Goal: Task Accomplishment & Management: Manage account settings

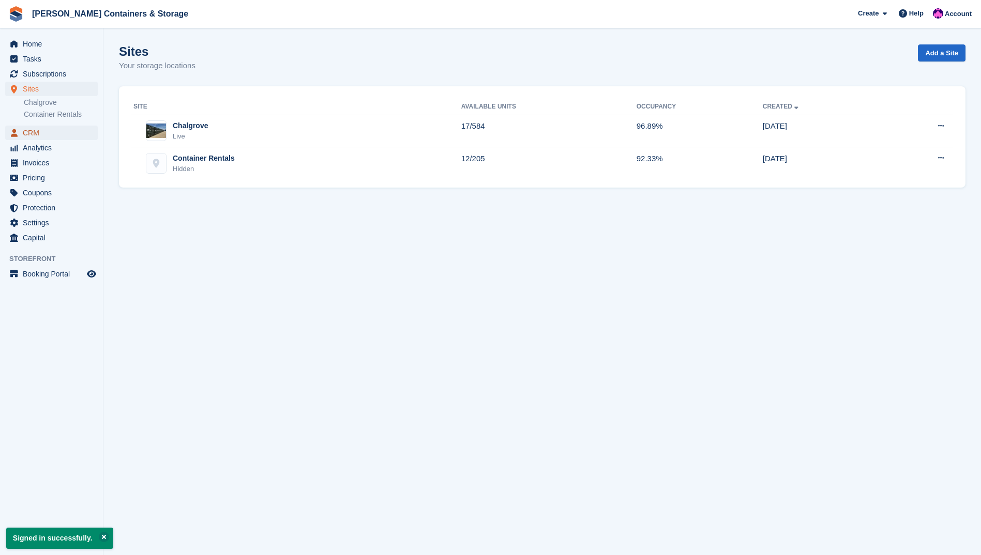
click at [23, 136] on span "CRM" at bounding box center [54, 133] width 62 height 14
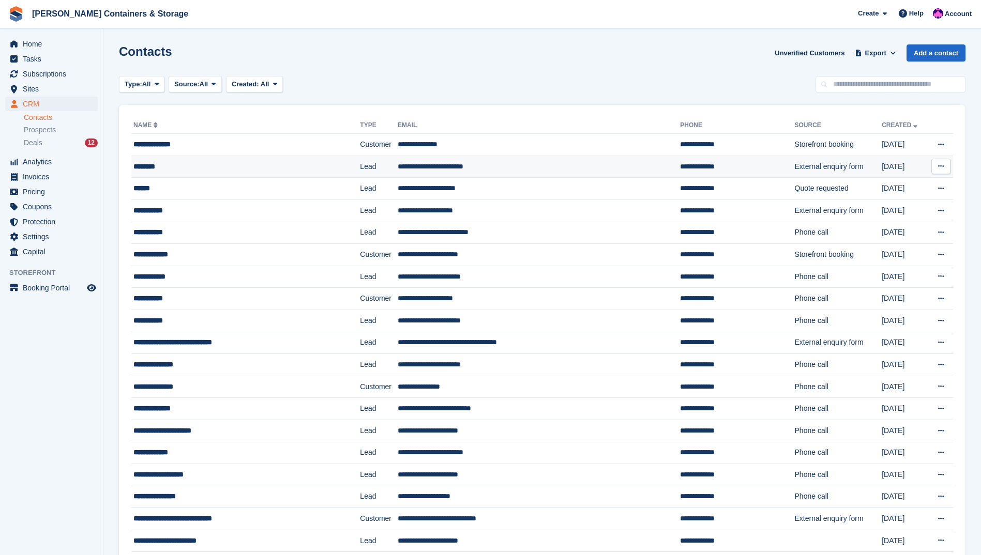
click at [179, 163] on div "********" at bounding box center [227, 166] width 189 height 11
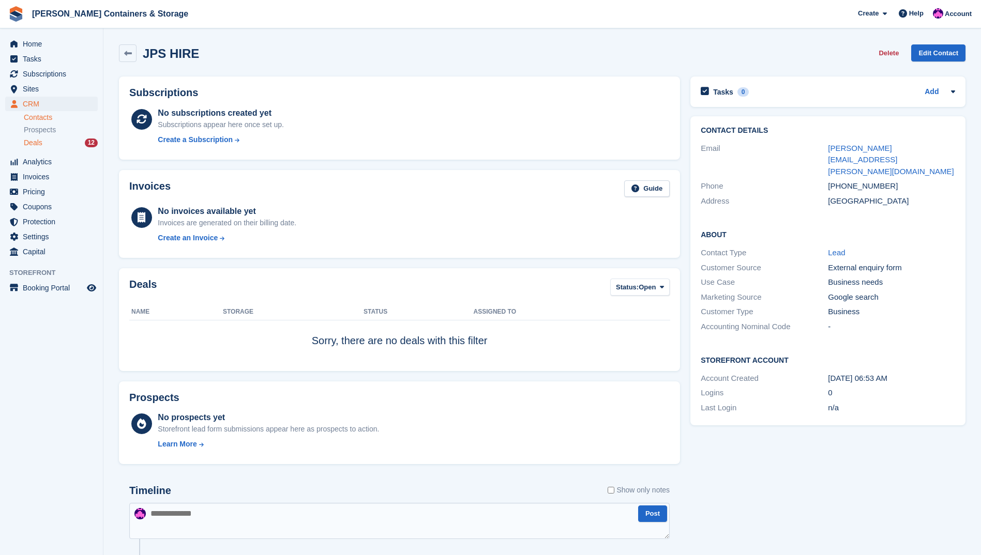
click at [82, 144] on div "Deals 12" at bounding box center [61, 143] width 74 height 10
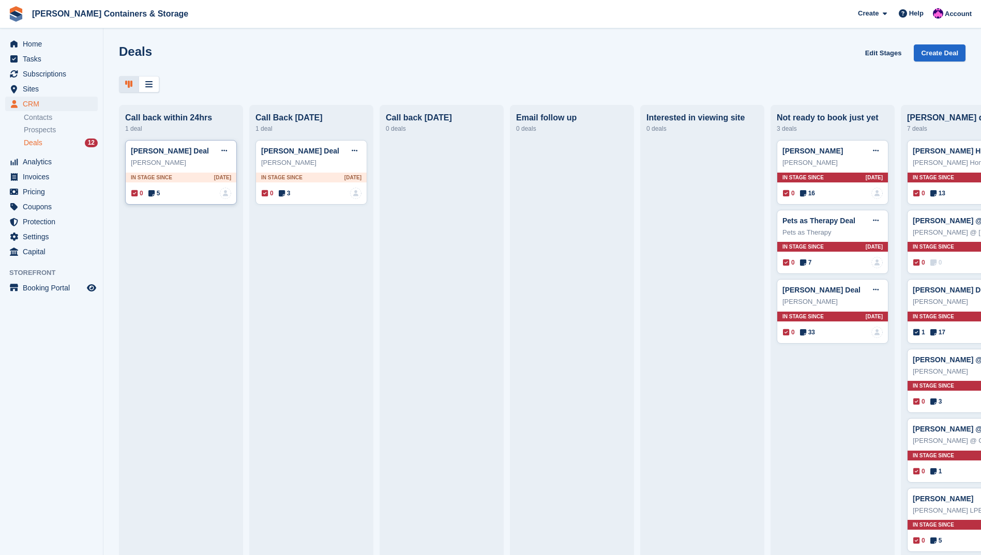
click at [158, 199] on div "0 5 No one is assigned to this deal" at bounding box center [181, 193] width 100 height 11
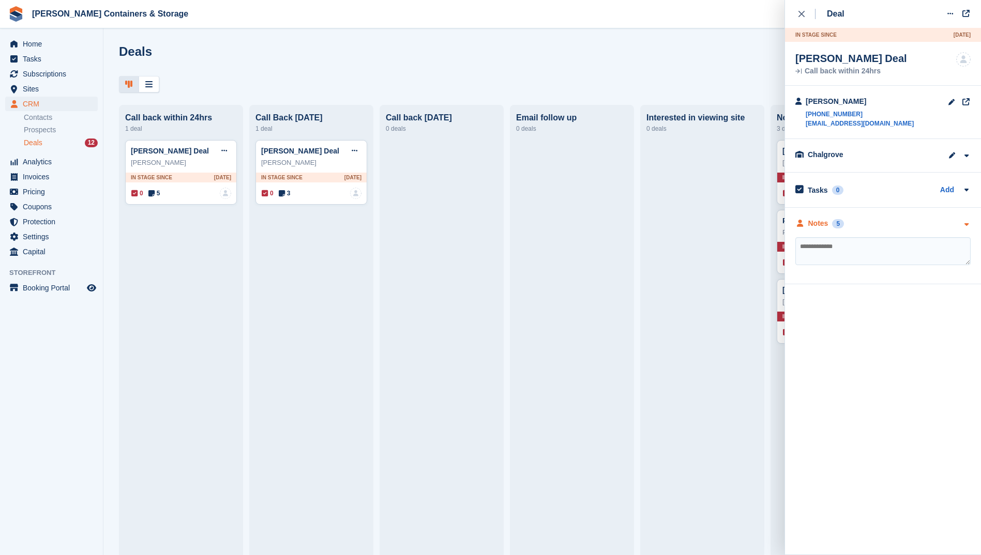
click at [905, 221] on div "Notes 5" at bounding box center [882, 223] width 175 height 11
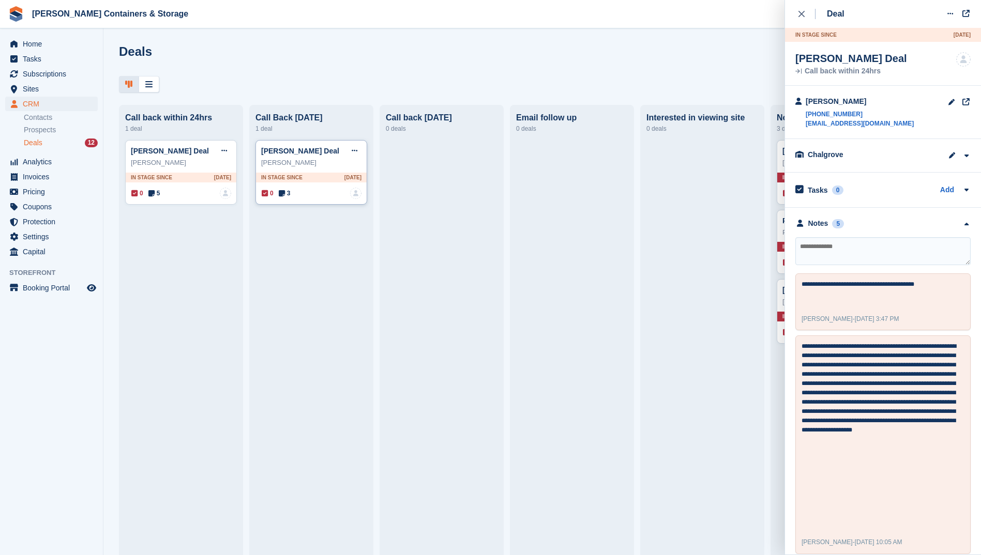
click at [295, 199] on div "0 3 No one is assigned to this deal" at bounding box center [312, 193] width 100 height 11
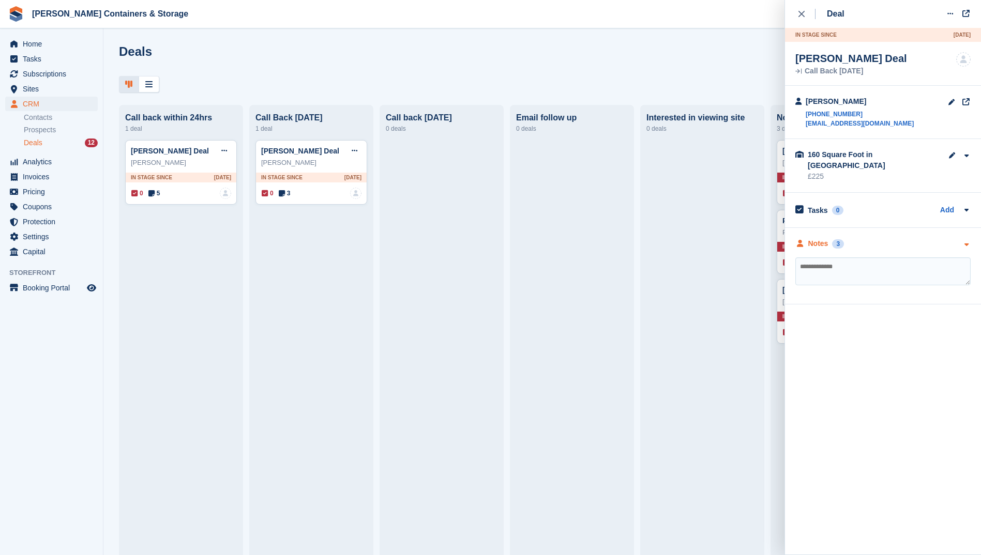
click at [921, 238] on div "Notes 3" at bounding box center [882, 243] width 175 height 11
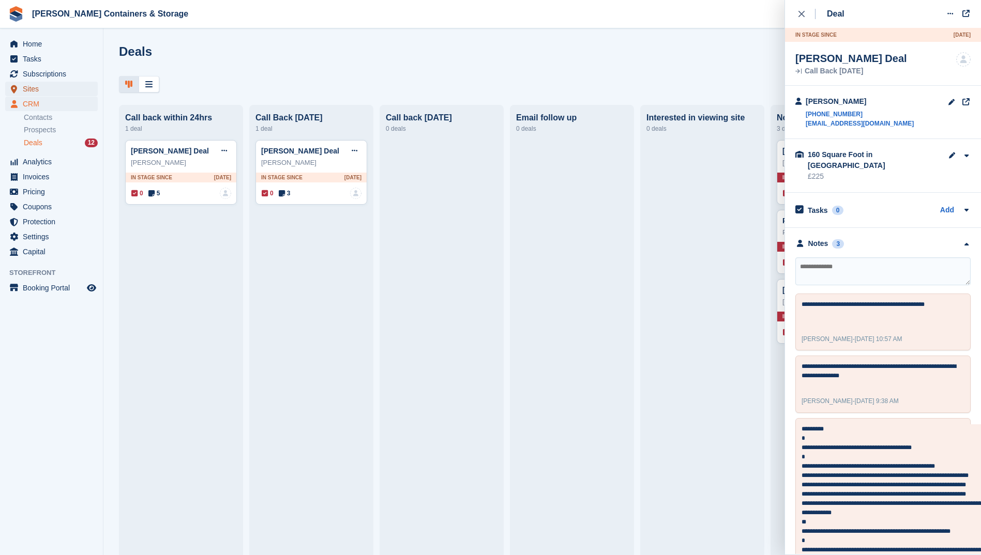
click at [66, 87] on span "Sites" at bounding box center [54, 89] width 62 height 14
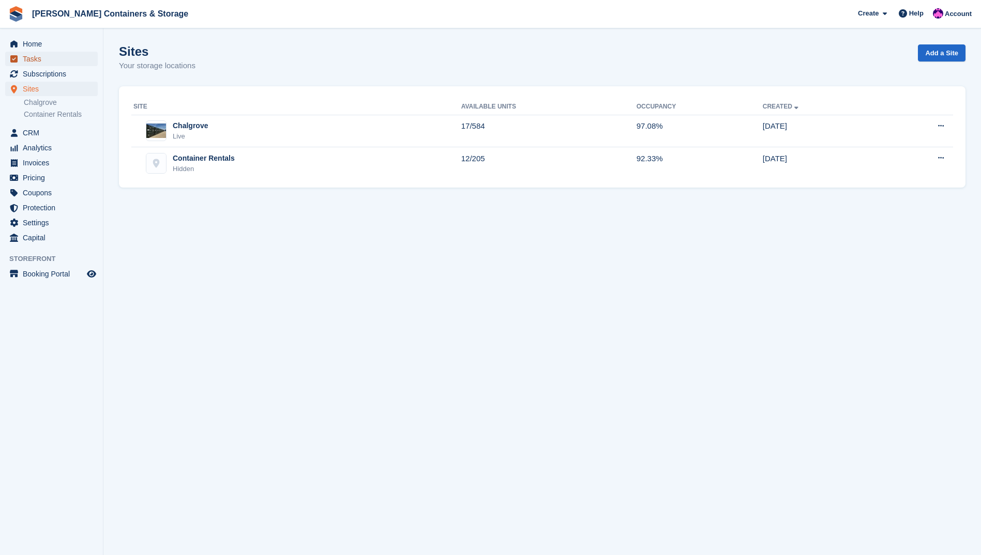
click at [68, 59] on span "Tasks" at bounding box center [54, 59] width 62 height 14
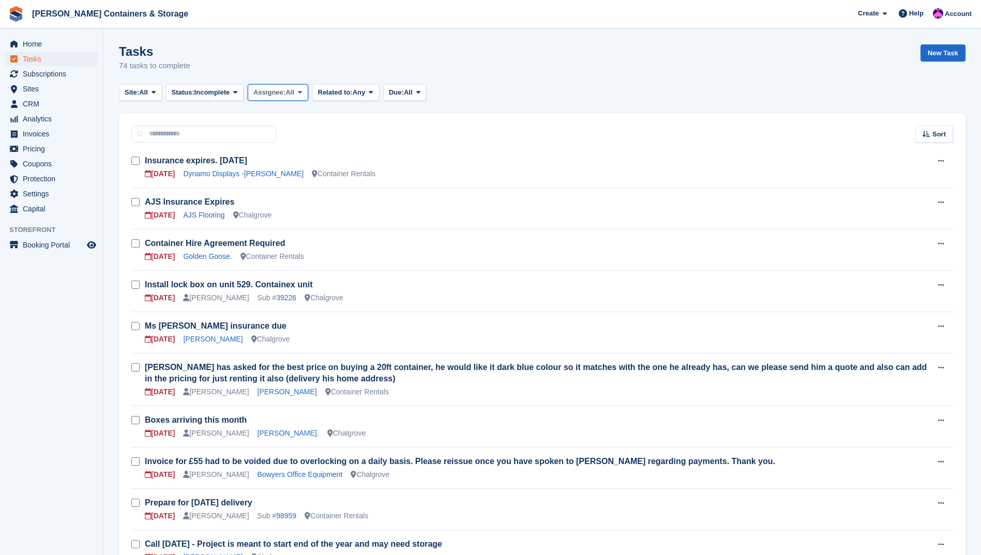
click at [260, 93] on span "Assignee:" at bounding box center [269, 92] width 32 height 10
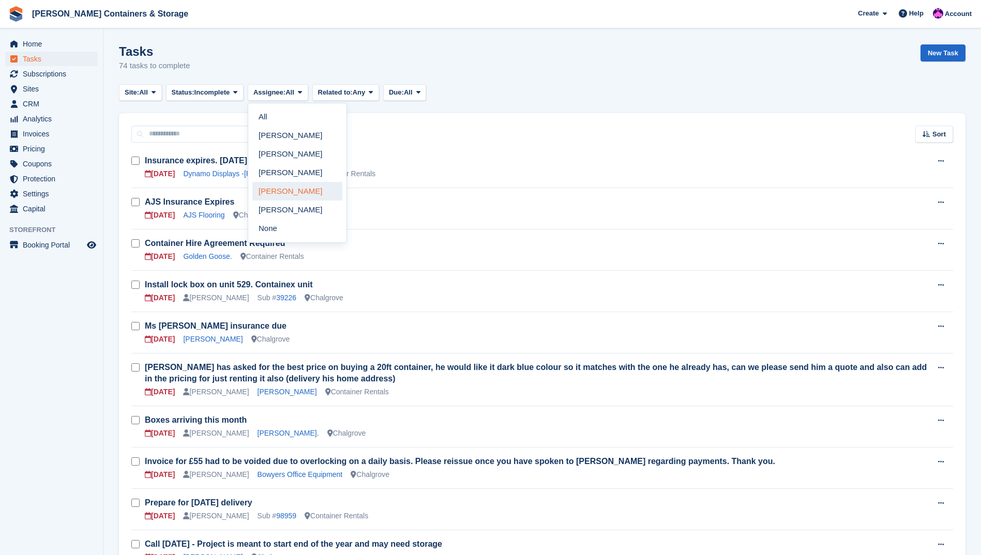
click at [289, 189] on link "[PERSON_NAME]" at bounding box center [297, 191] width 90 height 19
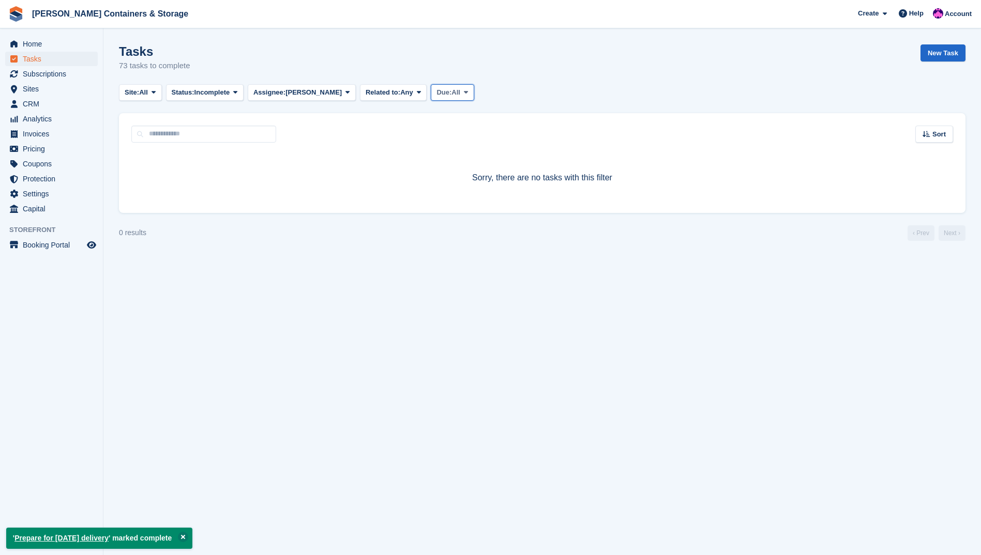
click at [431, 94] on button "Due: All" at bounding box center [452, 92] width 43 height 17
click at [384, 115] on div "Sort Sort by Due on Created on Sooner Later" at bounding box center [542, 127] width 846 height 29
click at [214, 89] on span "Incomplete" at bounding box center [212, 92] width 36 height 10
click at [204, 133] on link "Complete" at bounding box center [216, 135] width 90 height 19
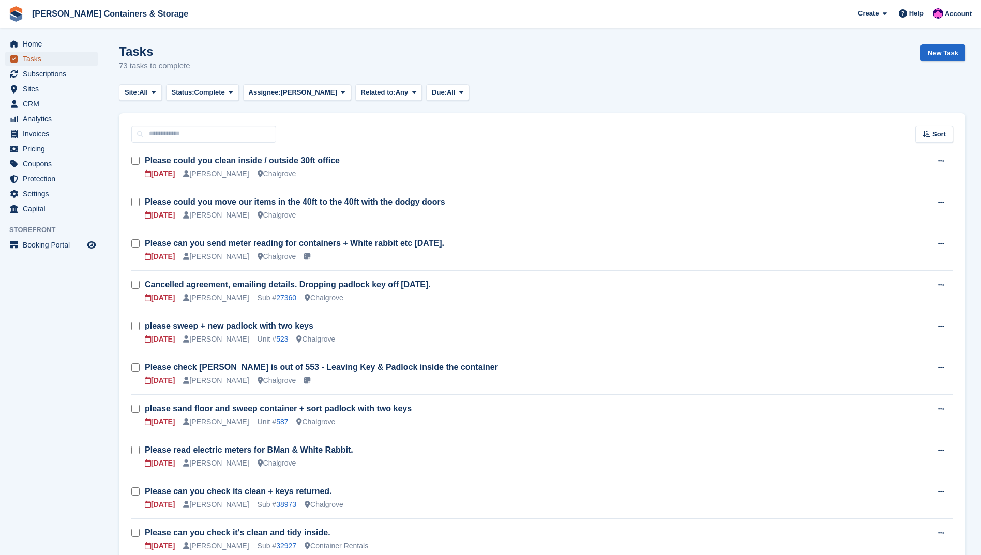
click at [67, 59] on span "Tasks" at bounding box center [54, 59] width 62 height 14
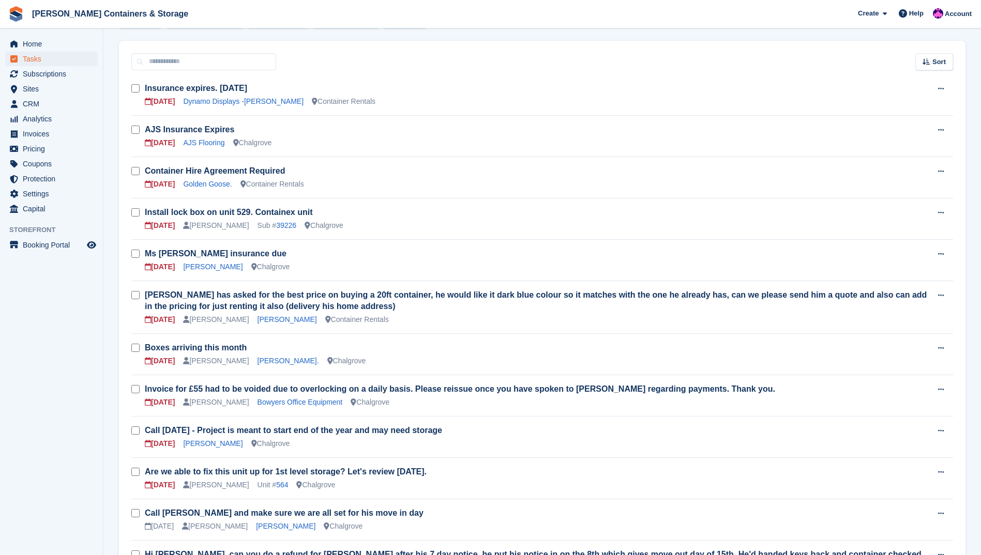
scroll to position [103, 0]
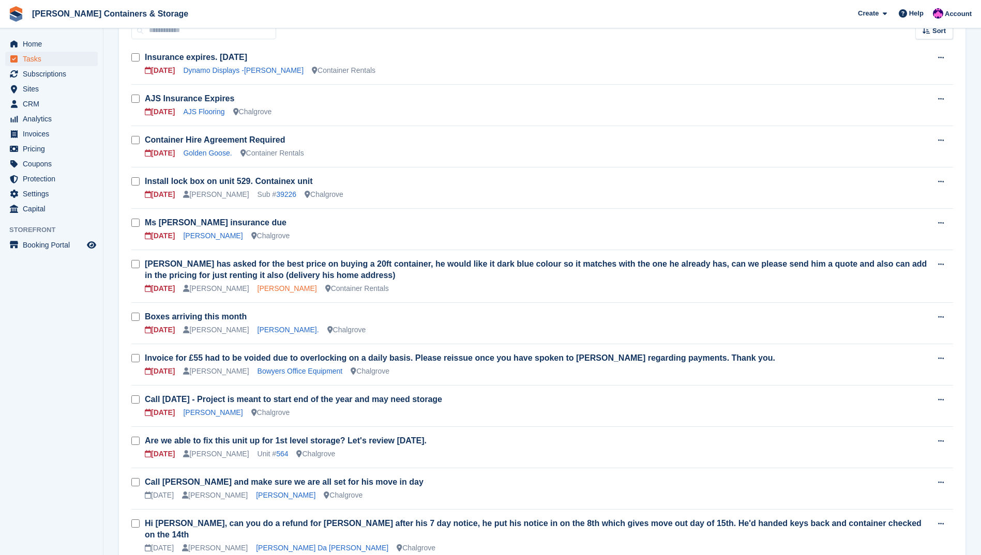
click at [288, 291] on link "[PERSON_NAME]" at bounding box center [286, 288] width 59 height 8
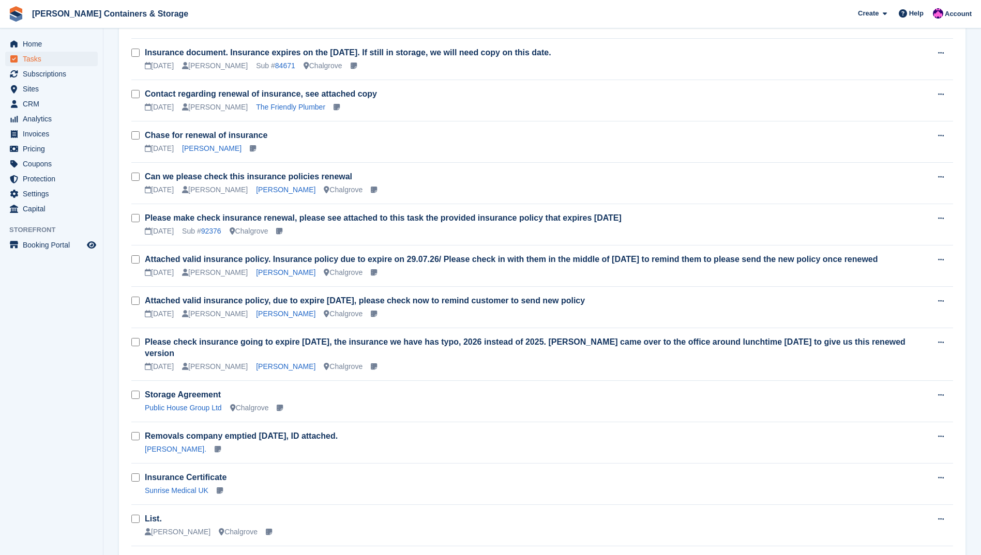
scroll to position [1163, 0]
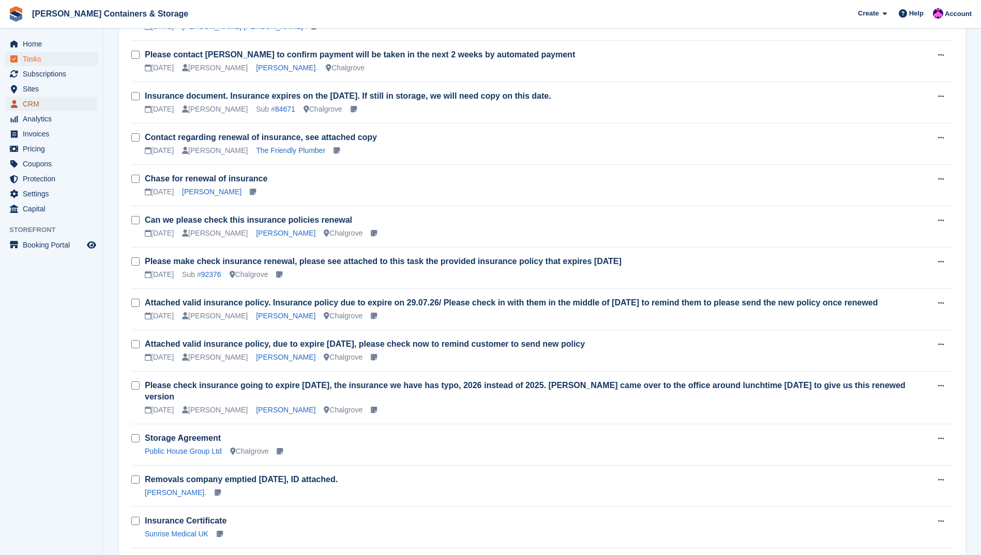
click at [63, 110] on span "CRM" at bounding box center [54, 104] width 62 height 14
click at [49, 102] on span "CRM" at bounding box center [54, 104] width 62 height 14
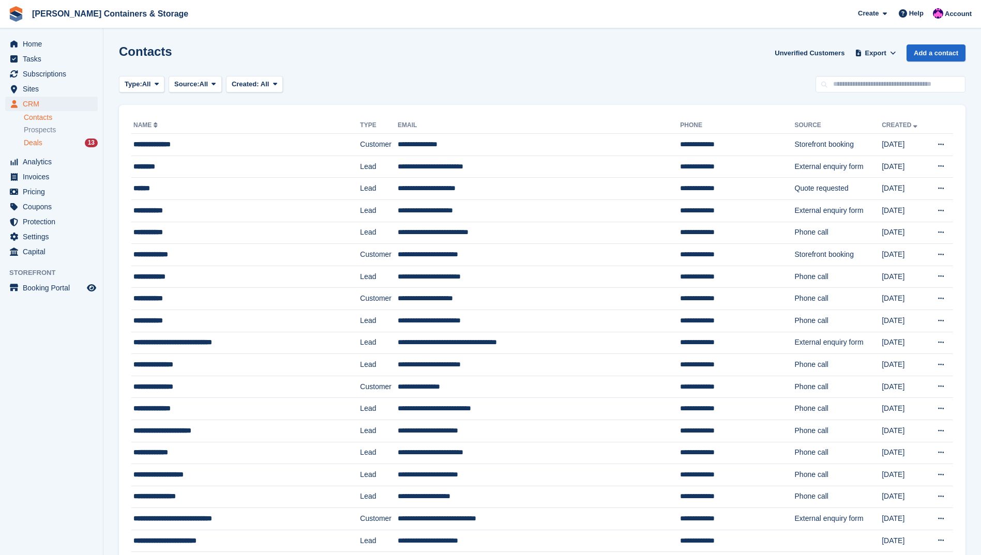
click at [74, 139] on div "Deals 13" at bounding box center [61, 143] width 74 height 10
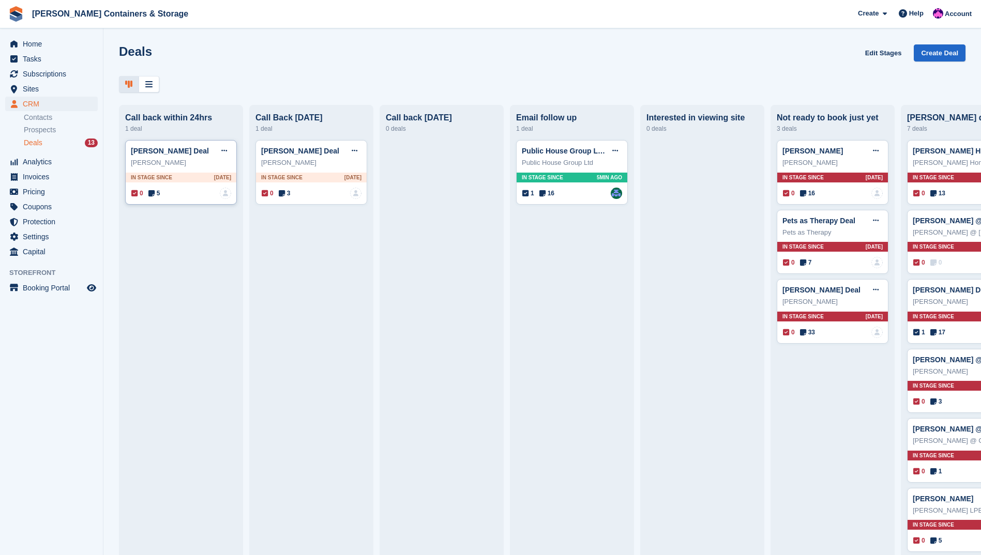
click at [160, 194] on span "5" at bounding box center [154, 193] width 12 height 9
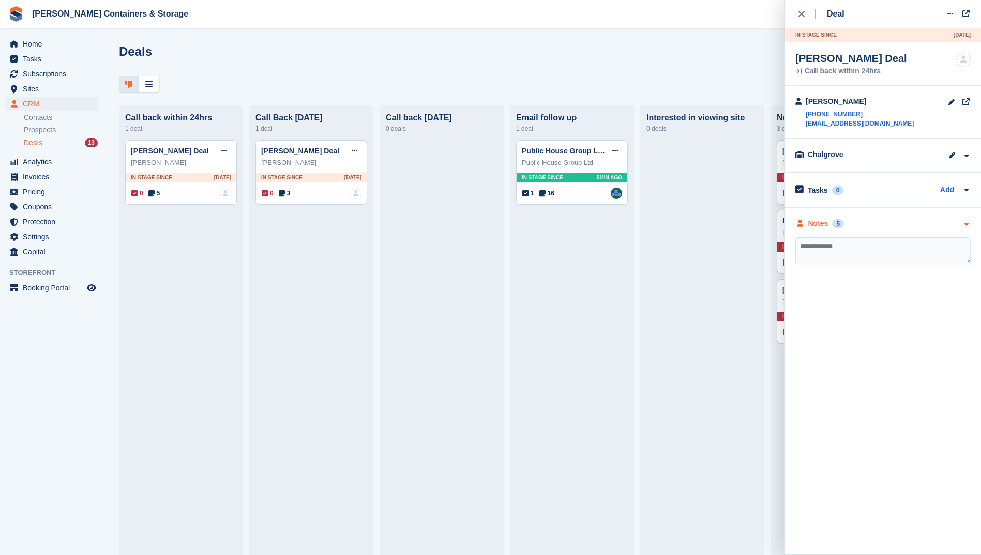
click at [847, 227] on div "Notes 5" at bounding box center [882, 223] width 175 height 11
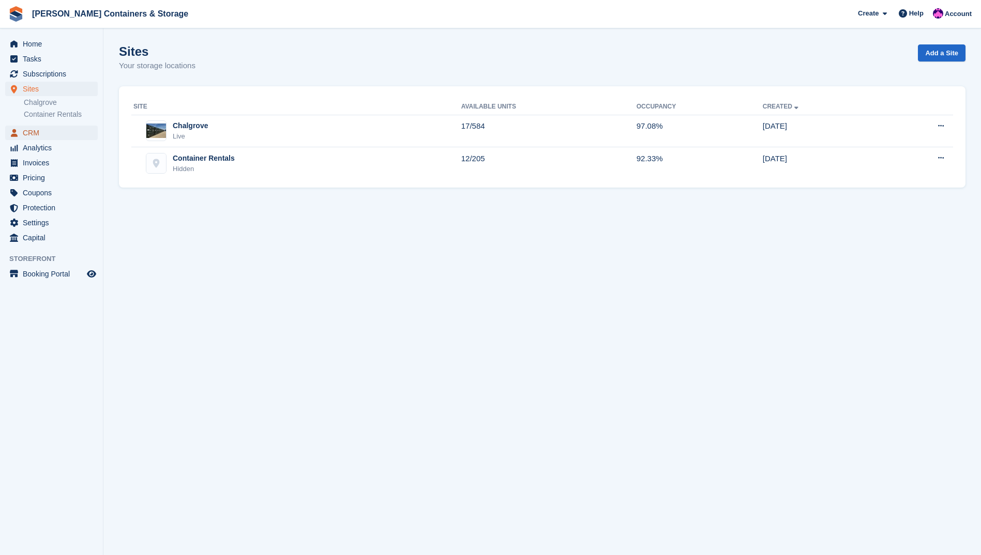
click at [31, 132] on span "CRM" at bounding box center [54, 133] width 62 height 14
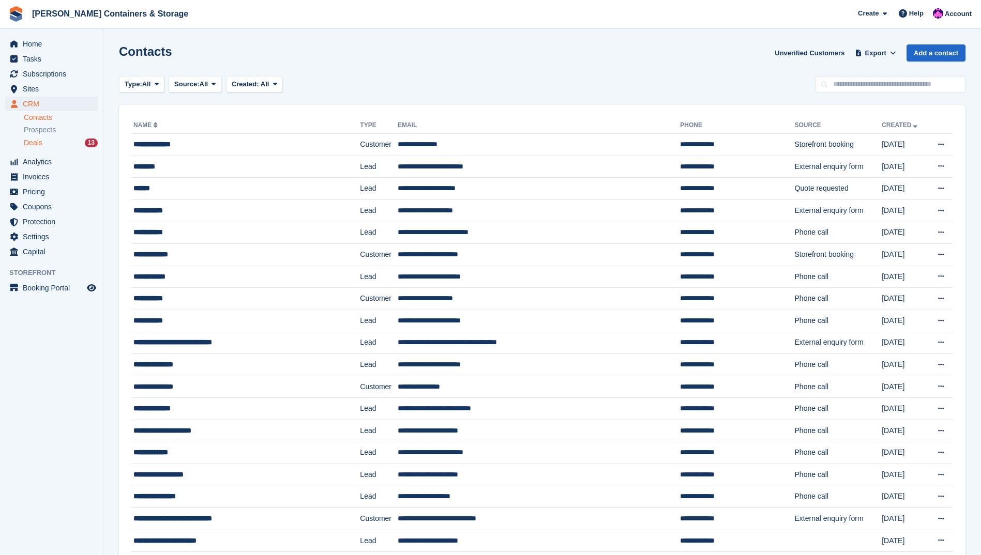
click at [50, 141] on div "Deals 13" at bounding box center [61, 143] width 74 height 10
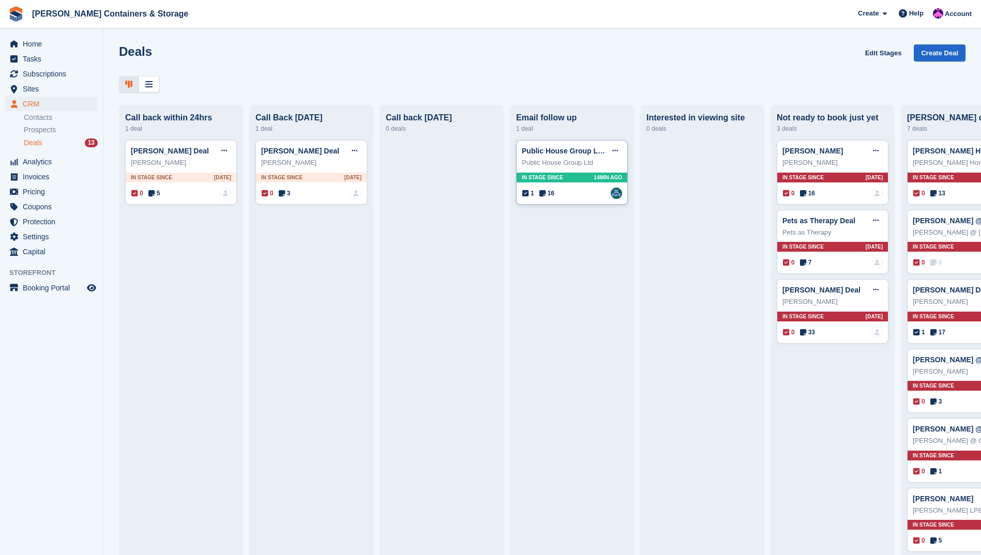
click at [552, 193] on span "16" at bounding box center [546, 193] width 15 height 9
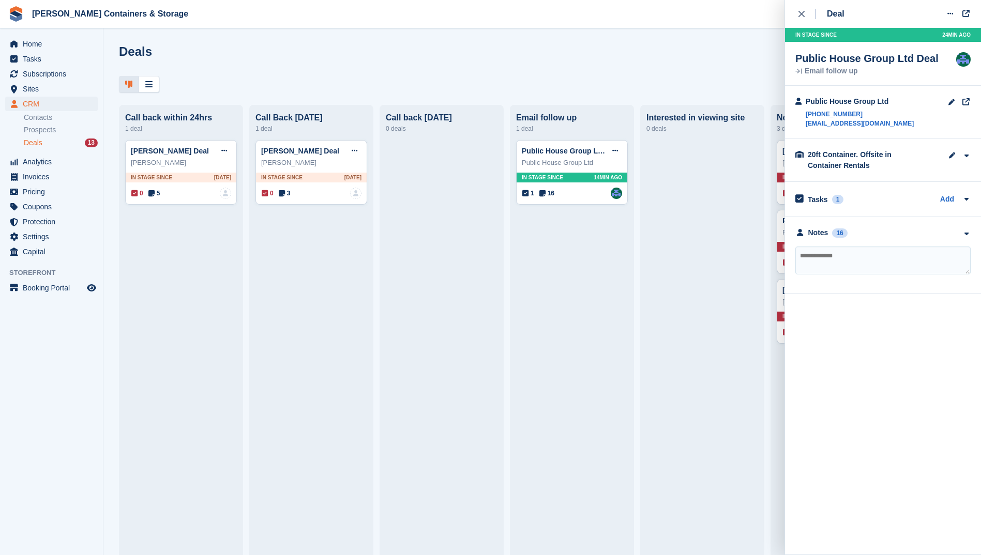
click at [841, 226] on div "**********" at bounding box center [883, 255] width 196 height 77
click at [841, 231] on div "16" at bounding box center [839, 233] width 15 height 9
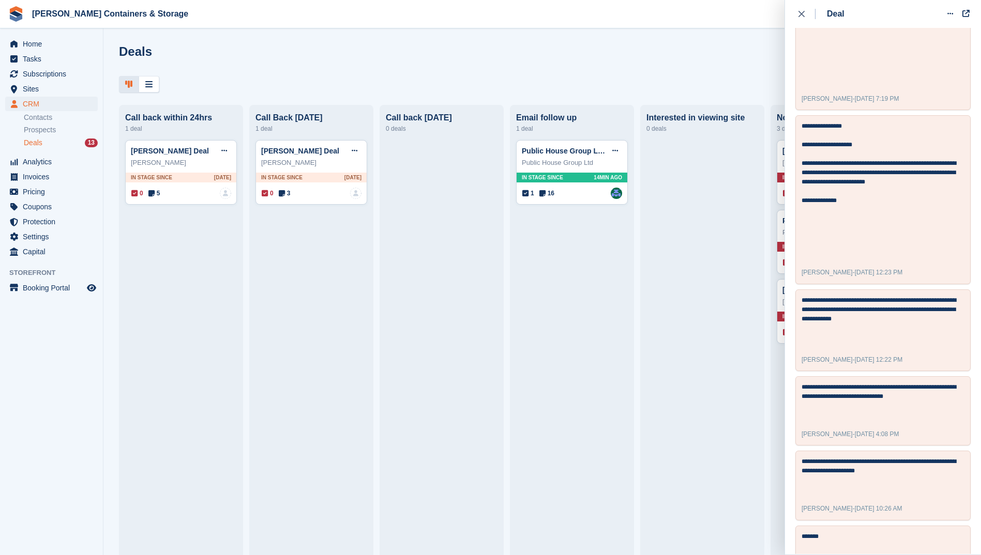
scroll to position [1859, 0]
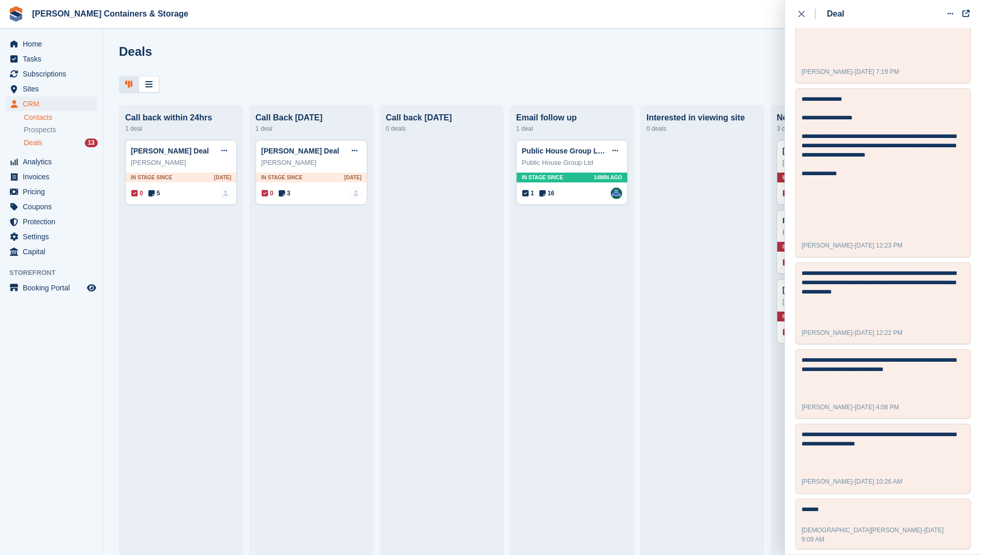
click at [67, 115] on link "Contacts" at bounding box center [61, 118] width 74 height 10
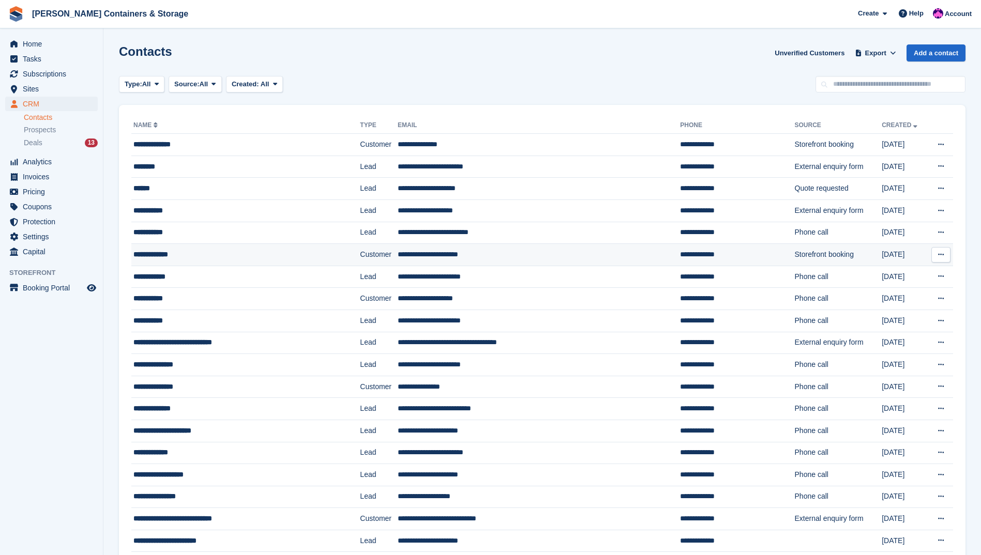
click at [420, 251] on td "**********" at bounding box center [539, 255] width 282 height 22
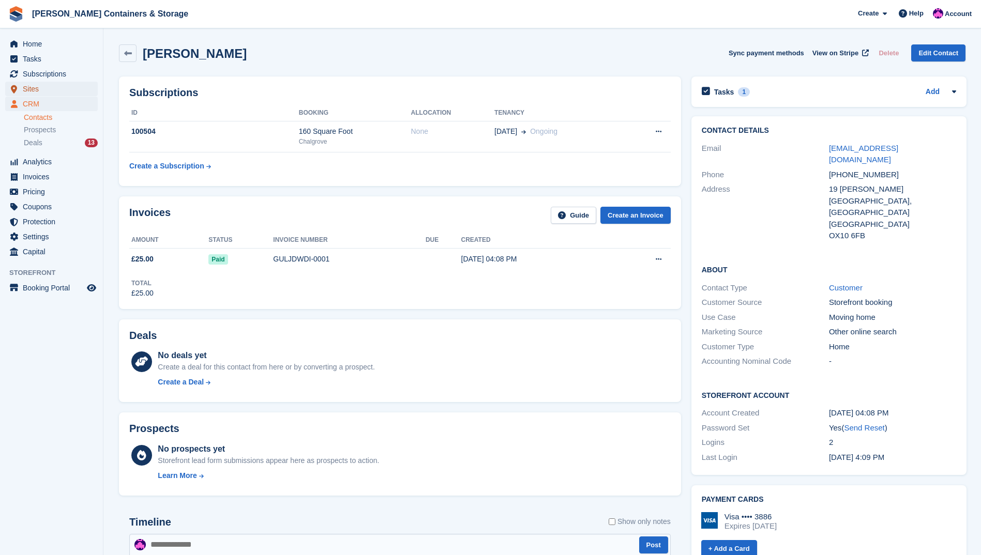
click at [58, 95] on span "Sites" at bounding box center [54, 89] width 62 height 14
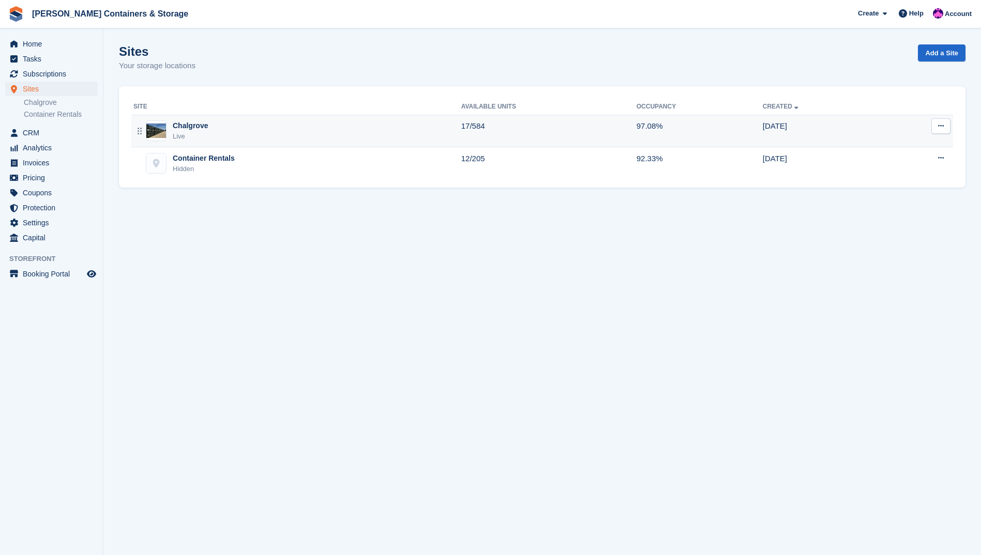
click at [206, 135] on div "Live" at bounding box center [190, 136] width 35 height 10
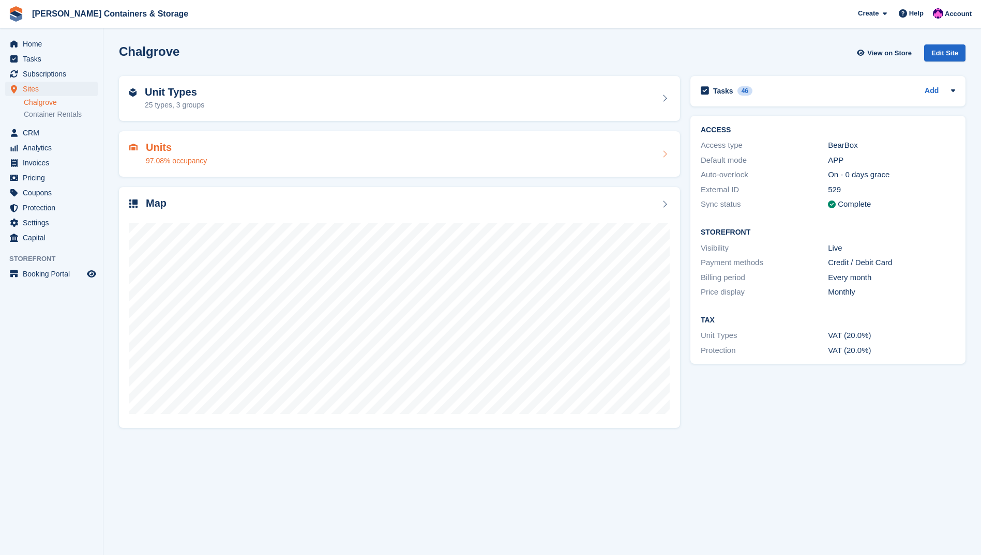
click at [218, 166] on div "Units 97.08% occupancy" at bounding box center [399, 153] width 561 height 45
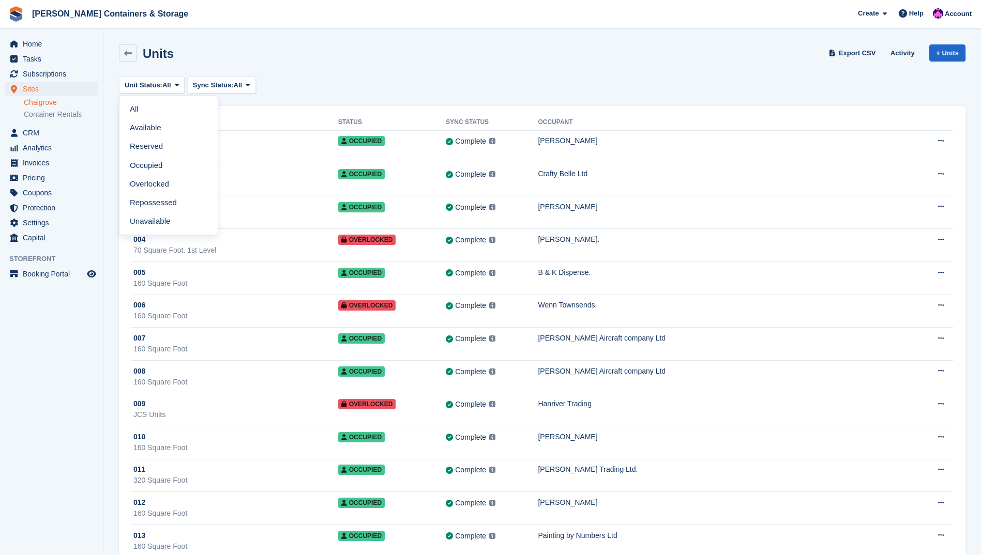
click at [148, 87] on span "Unit Status:" at bounding box center [144, 85] width 38 height 10
click at [141, 143] on link "Reserved" at bounding box center [169, 147] width 90 height 19
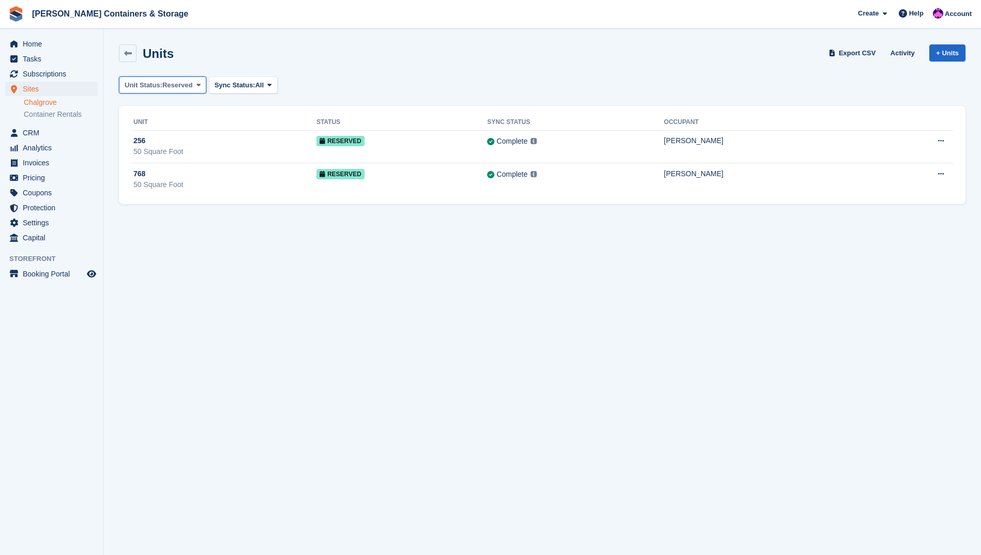
click at [124, 90] on button "Unit Status: Reserved" at bounding box center [162, 85] width 87 height 17
click at [141, 138] on link "Reserved" at bounding box center [169, 147] width 90 height 19
click at [142, 89] on span "Unit Status:" at bounding box center [144, 85] width 38 height 10
click at [145, 128] on link "Available" at bounding box center [169, 128] width 90 height 19
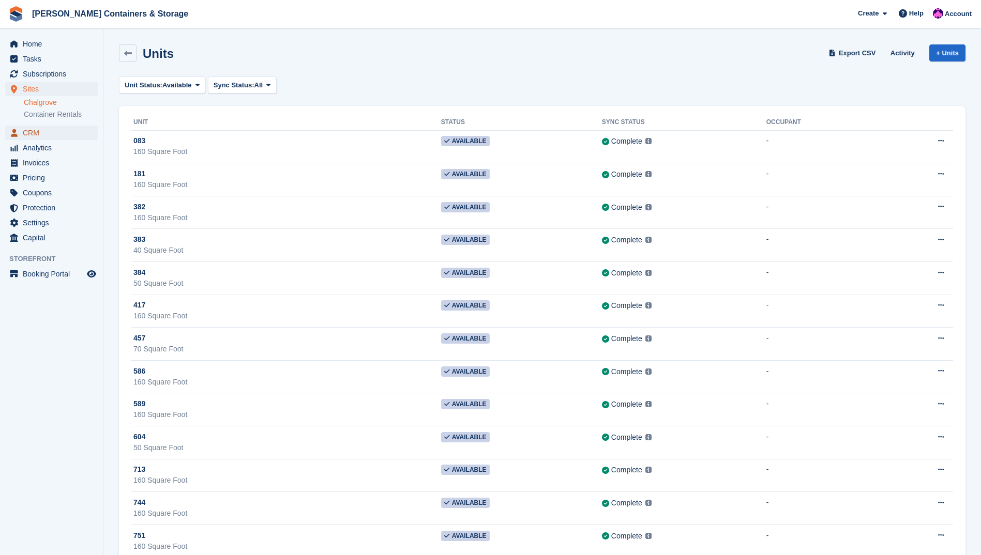
click at [51, 127] on span "CRM" at bounding box center [54, 133] width 62 height 14
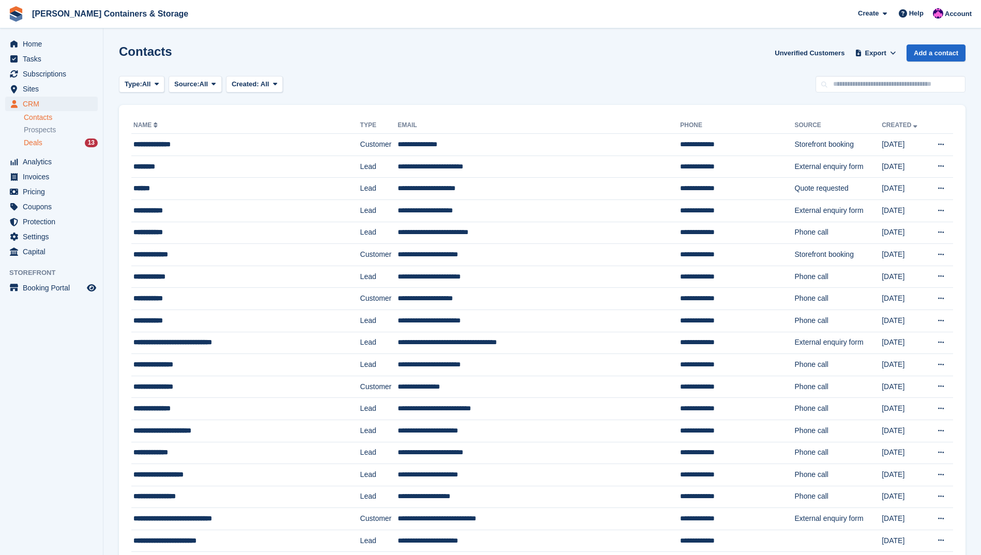
click at [89, 146] on div "13" at bounding box center [91, 143] width 13 height 9
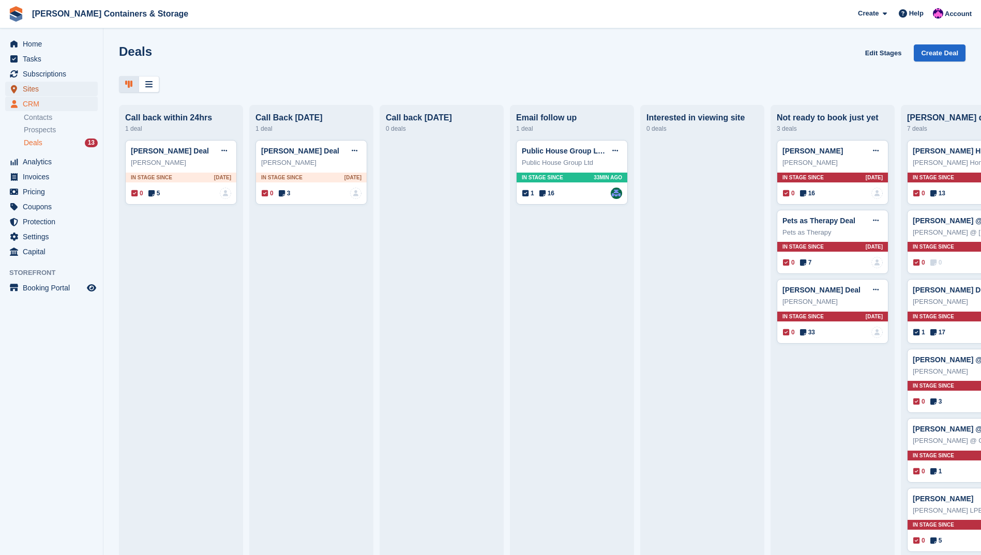
click at [49, 94] on span "Sites" at bounding box center [54, 89] width 62 height 14
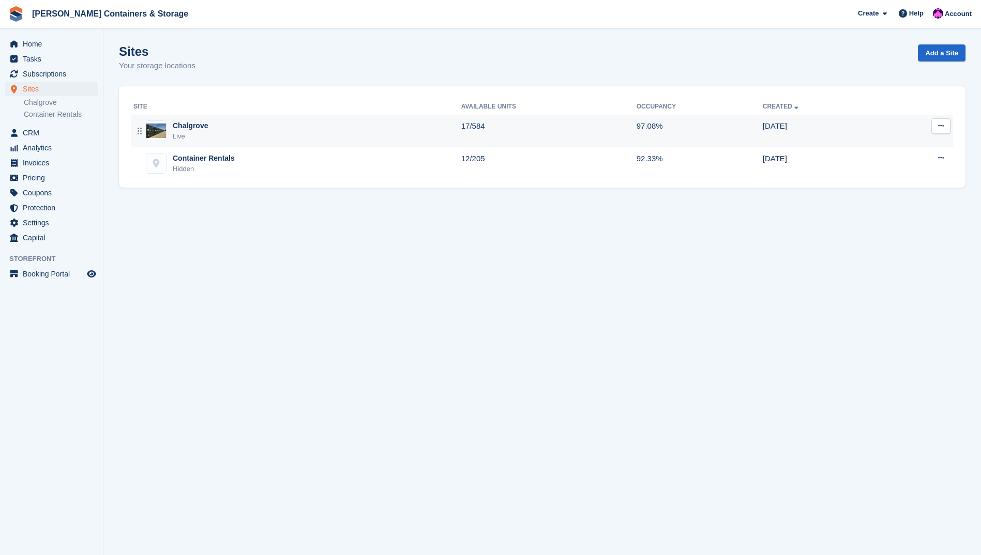
click at [209, 125] on div "Chalgrove Live" at bounding box center [297, 130] width 328 height 21
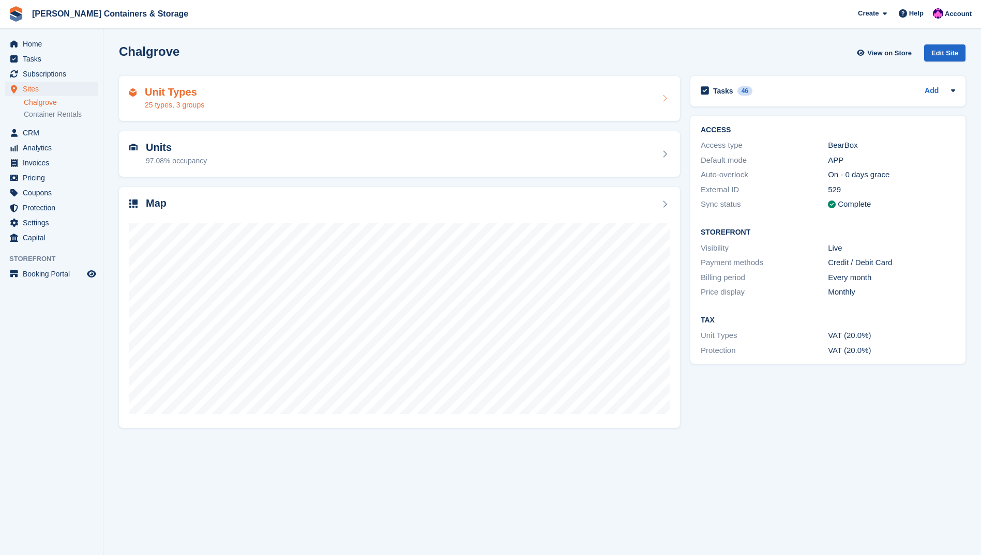
click at [212, 164] on div "Units 97.08% occupancy" at bounding box center [399, 154] width 540 height 25
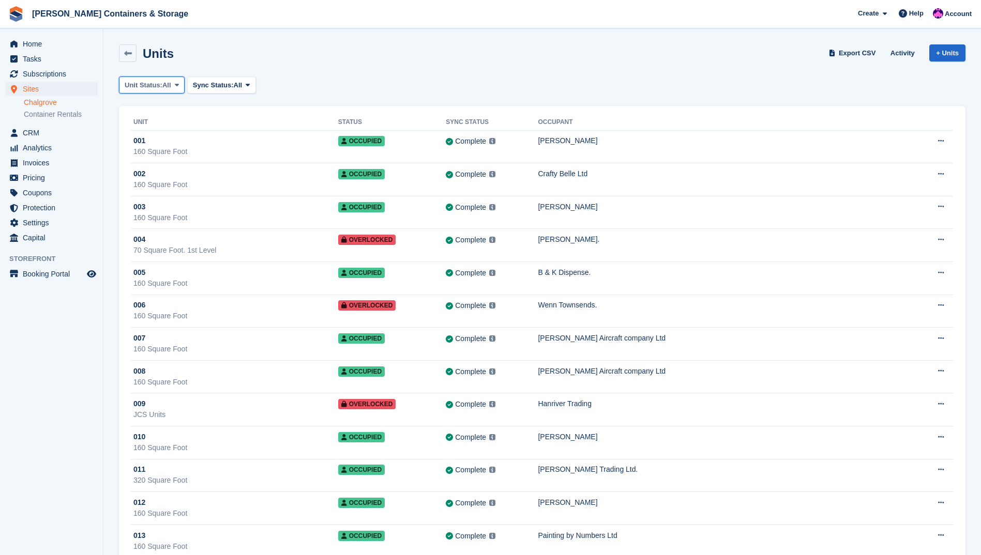
click at [142, 84] on span "Unit Status:" at bounding box center [144, 85] width 38 height 10
click at [147, 124] on link "Available" at bounding box center [169, 128] width 90 height 19
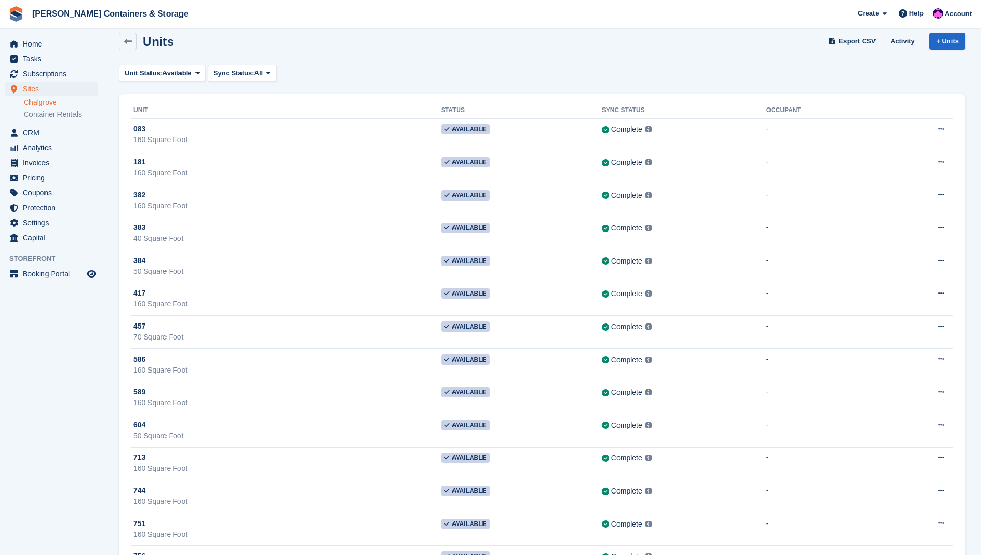
scroll to position [6, 0]
